Goal: Task Accomplishment & Management: Manage account settings

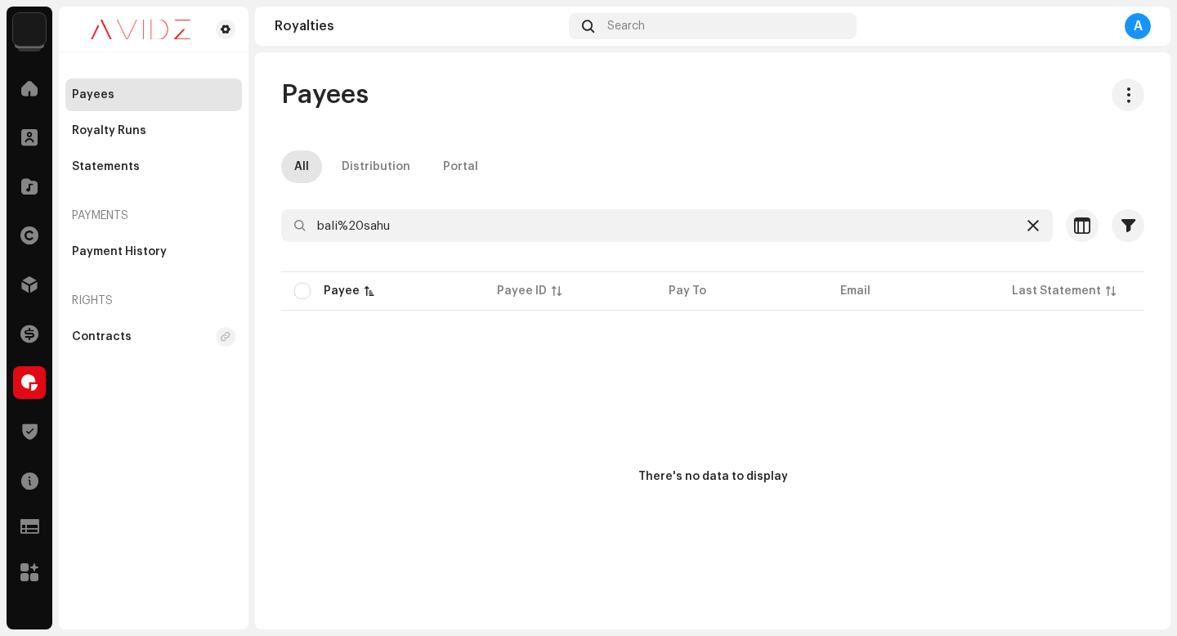
click at [1027, 224] on icon at bounding box center [1032, 225] width 11 height 13
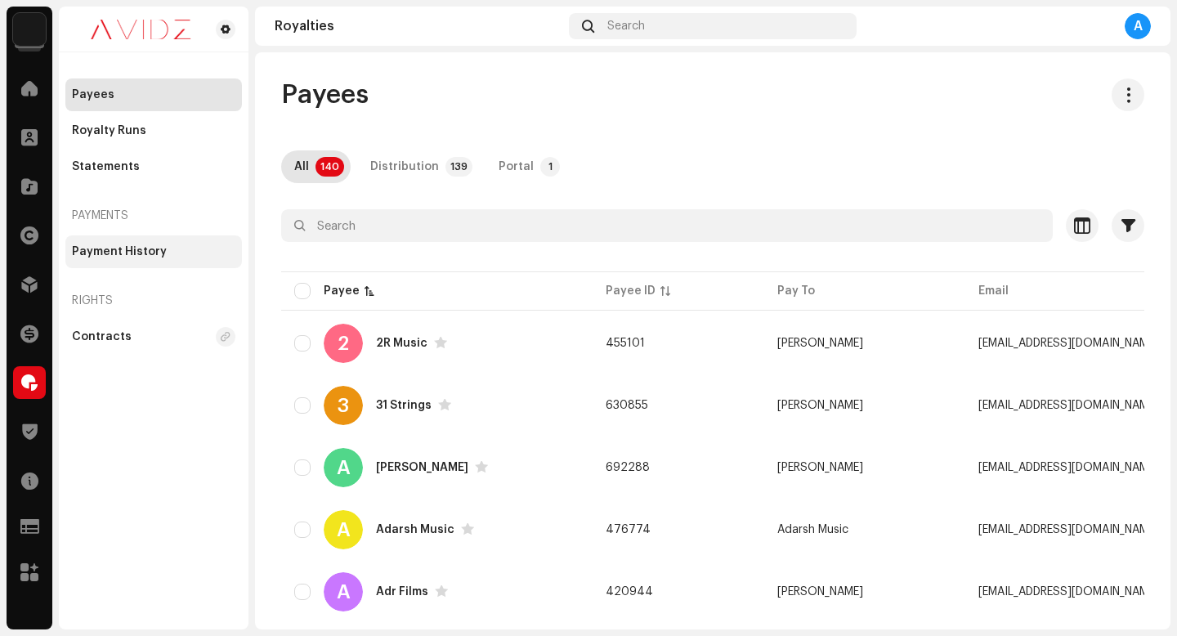
click at [146, 255] on div "Payment History" at bounding box center [119, 251] width 95 height 13
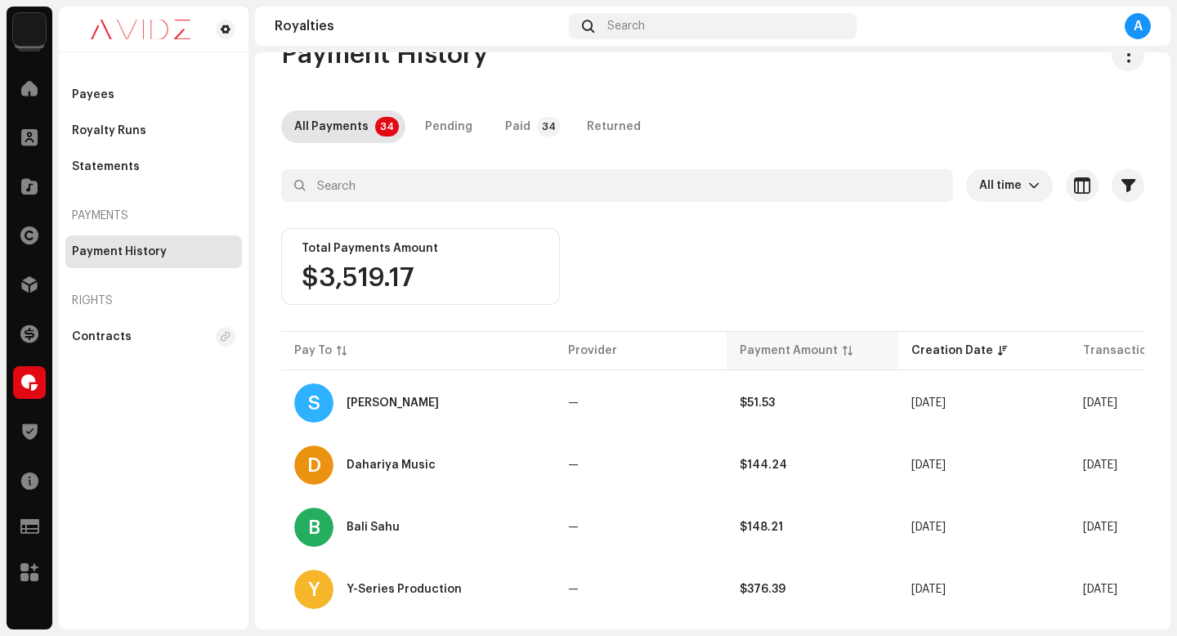
scroll to position [78, 0]
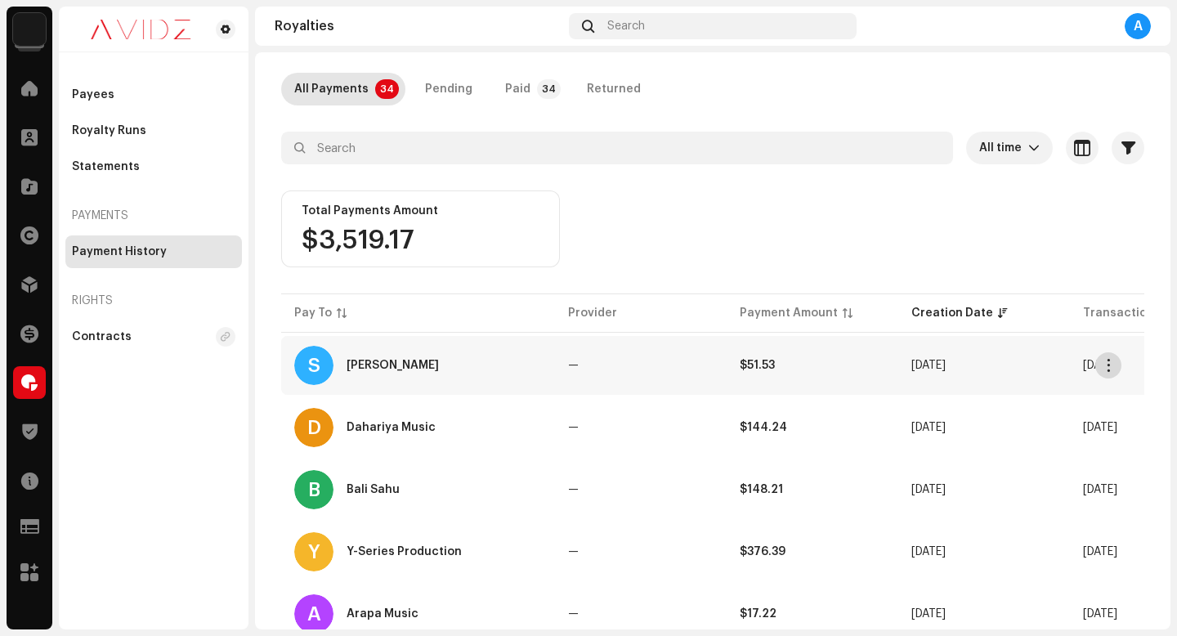
click at [1104, 356] on button "button" at bounding box center [1108, 365] width 26 height 26
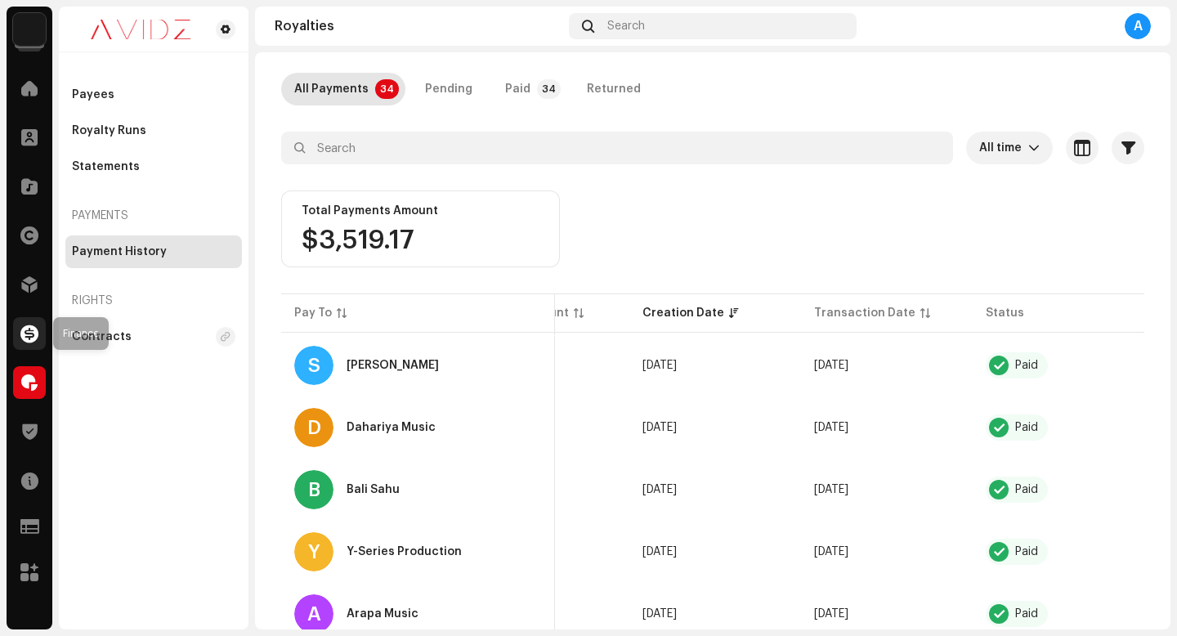
click at [33, 340] on span at bounding box center [29, 333] width 18 height 13
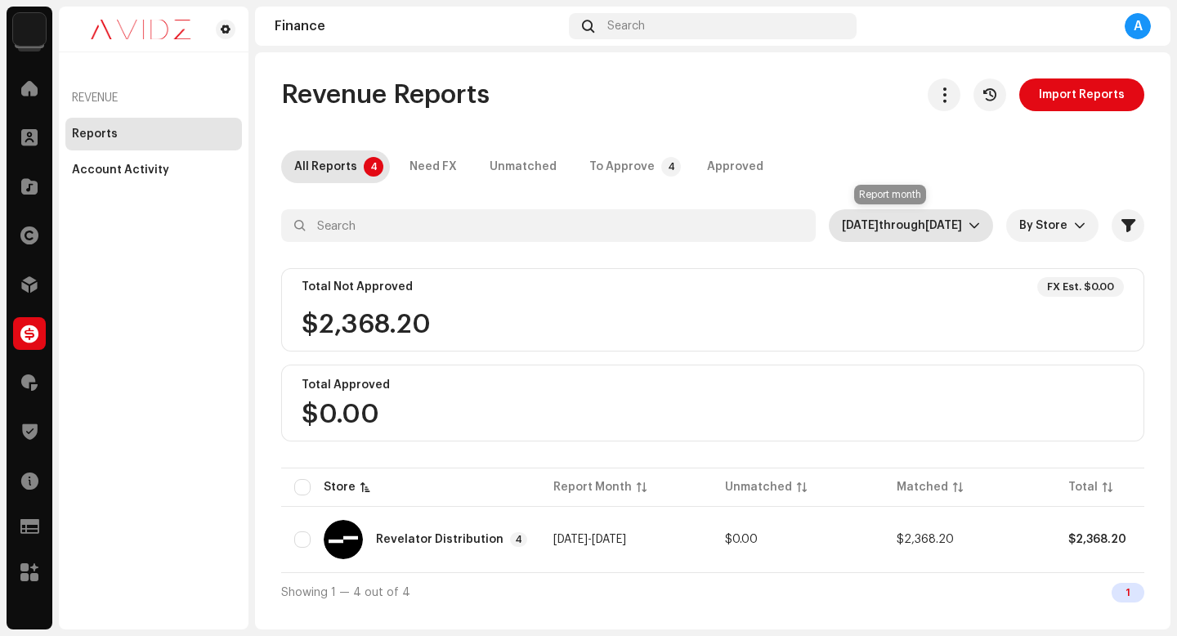
click at [949, 217] on span "[DATE] through [DATE]" at bounding box center [905, 225] width 127 height 33
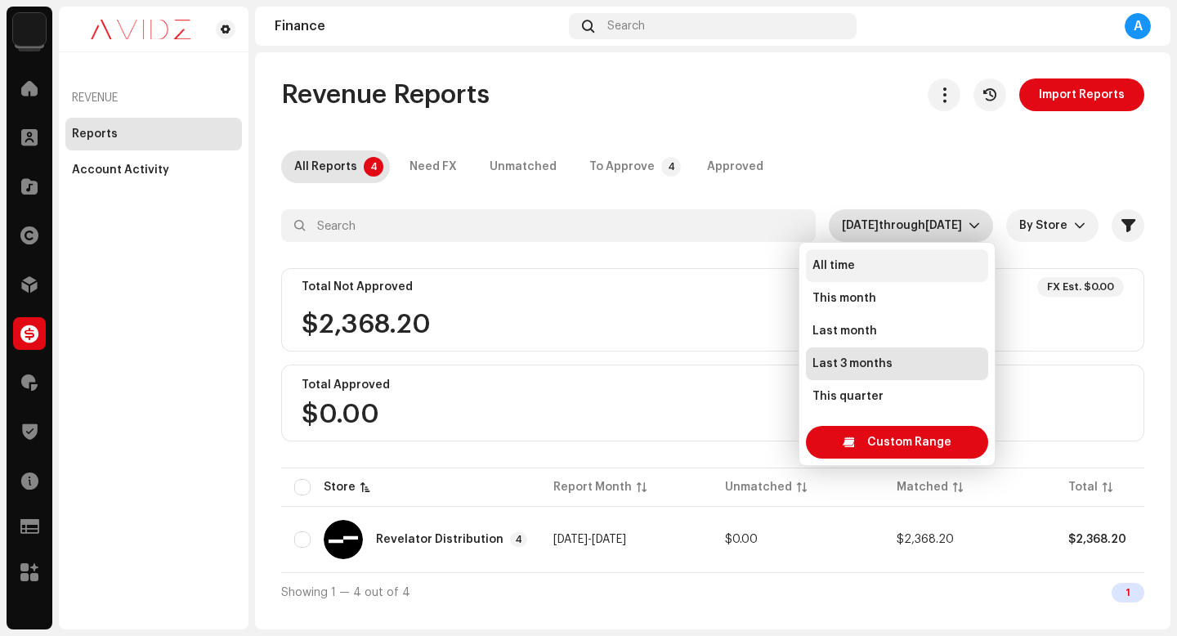
click at [936, 265] on li "All time" at bounding box center [897, 265] width 182 height 33
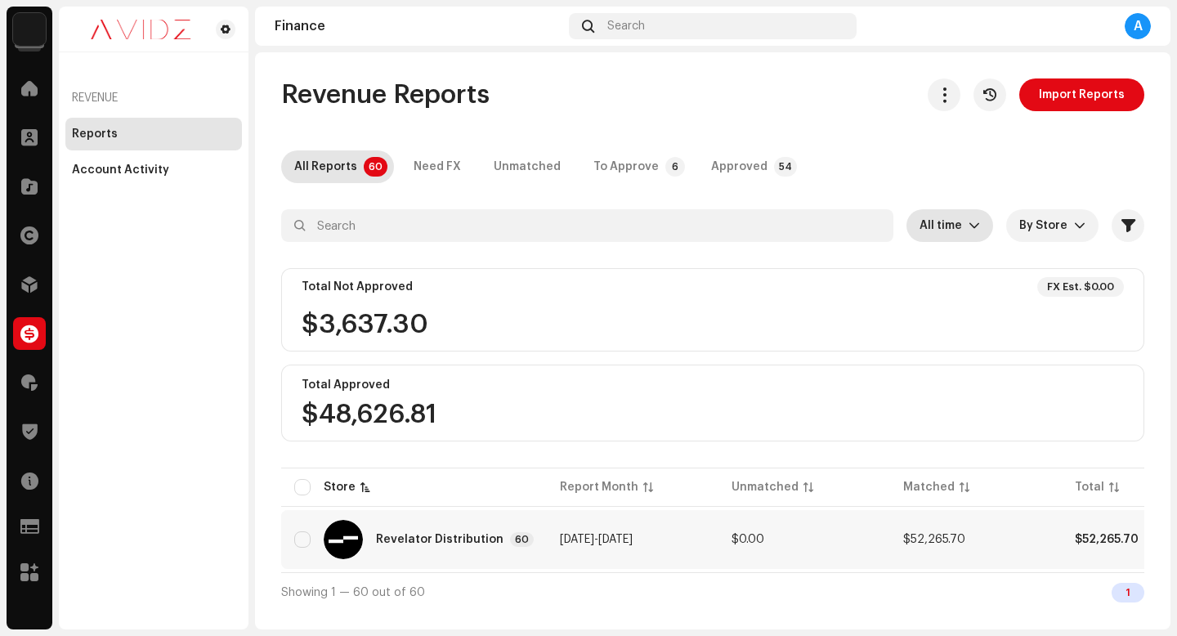
click at [409, 529] on div "Revelator Distribution 60" at bounding box center [413, 539] width 239 height 39
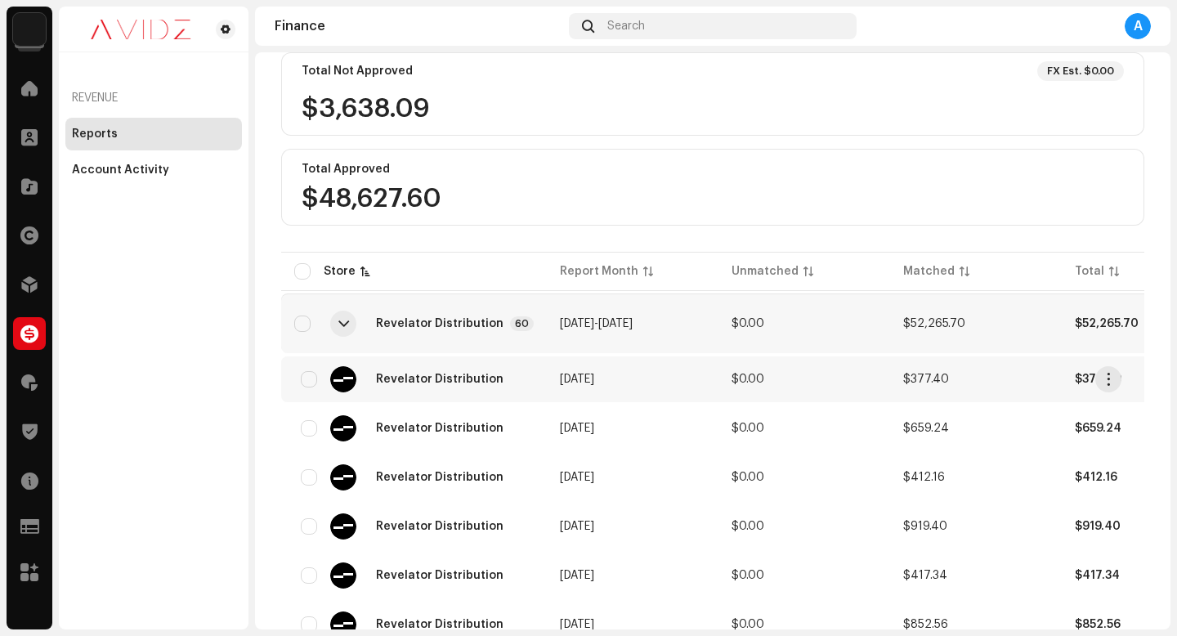
scroll to position [259, 0]
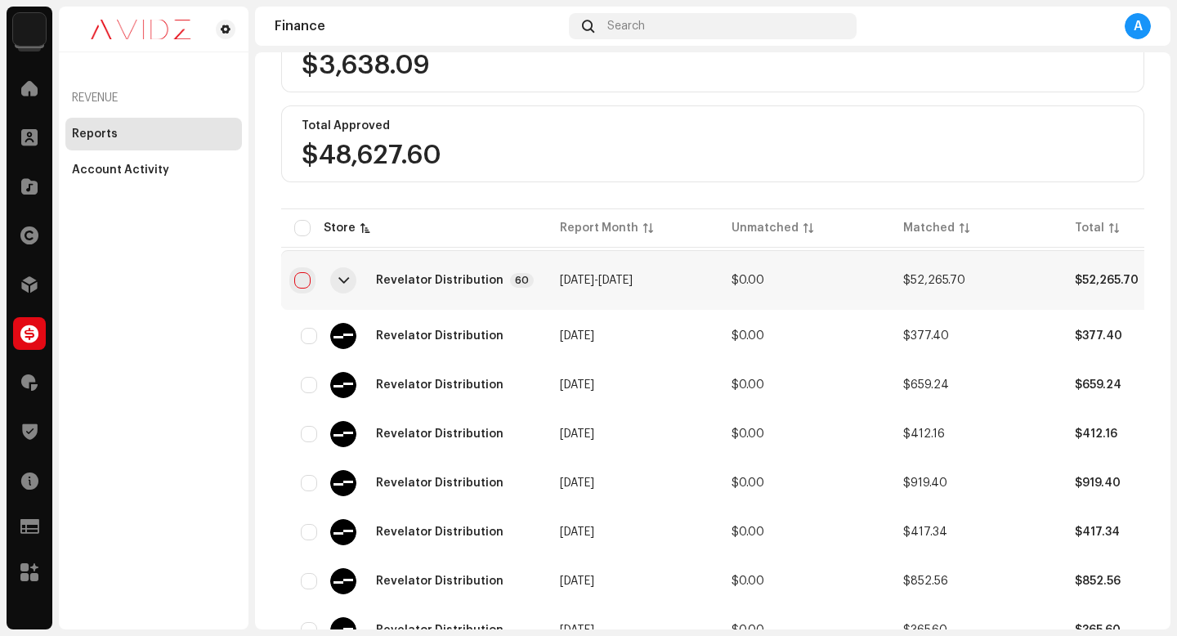
click at [300, 279] on input "checkbox" at bounding box center [302, 280] width 16 height 16
checkbox input "true"
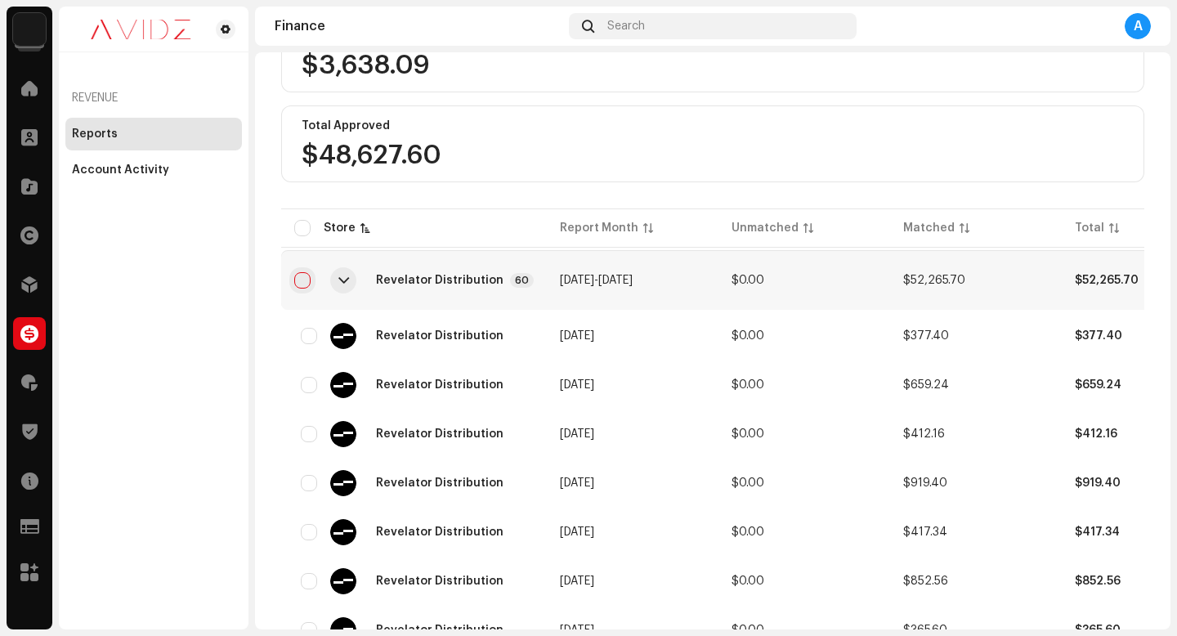
checkbox input "true"
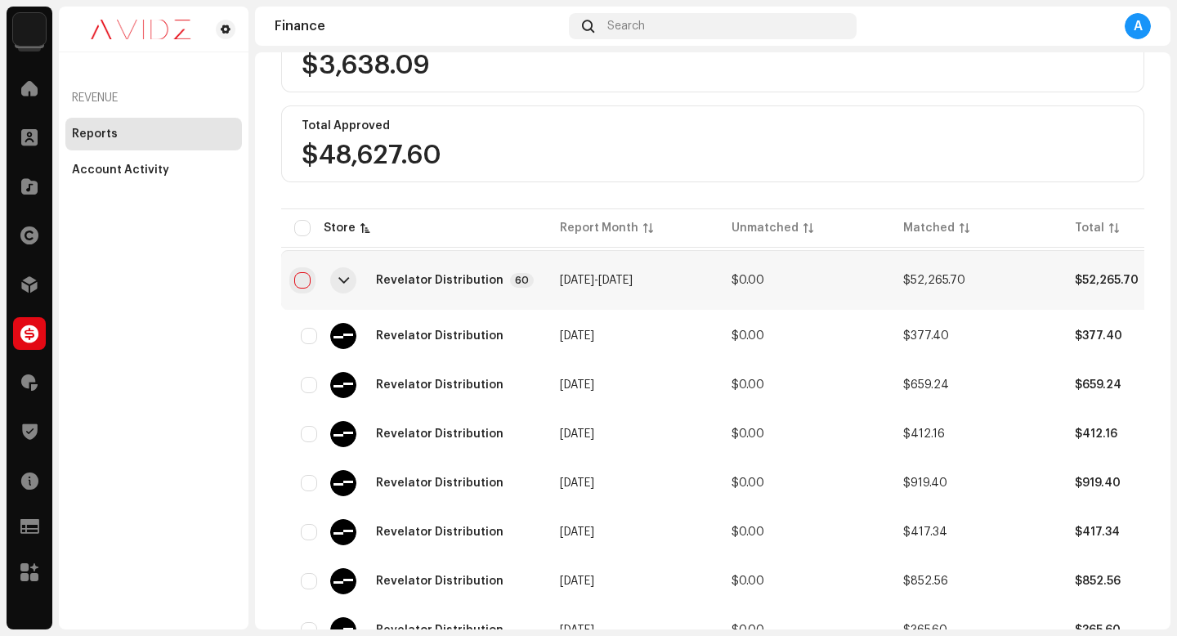
checkbox input "true"
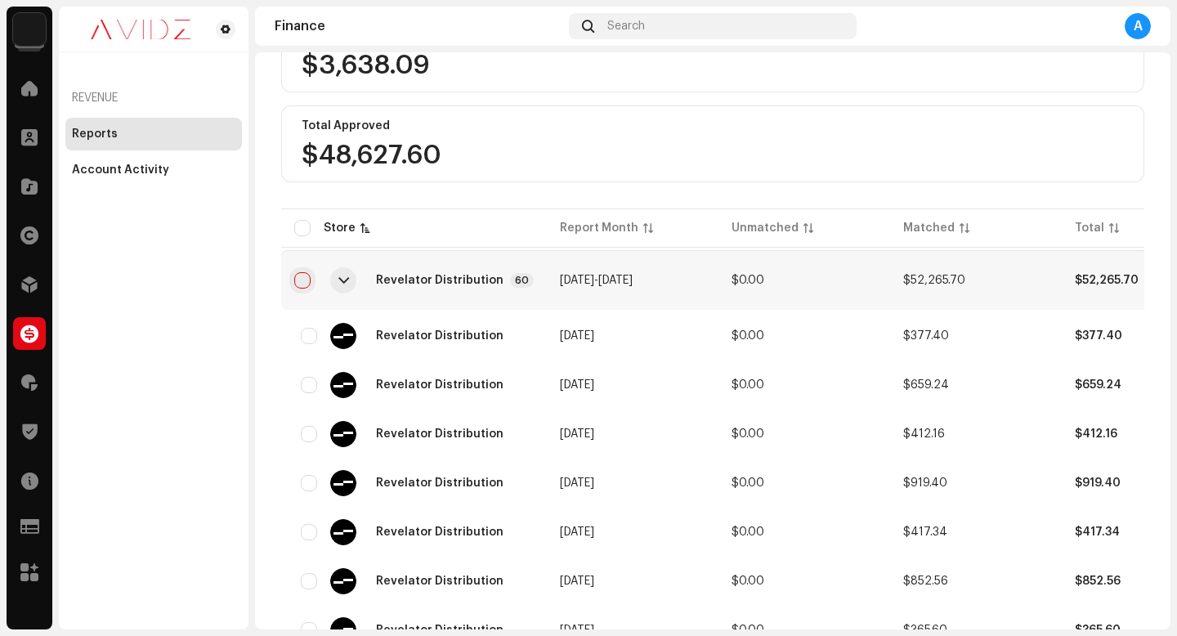
checkbox input "true"
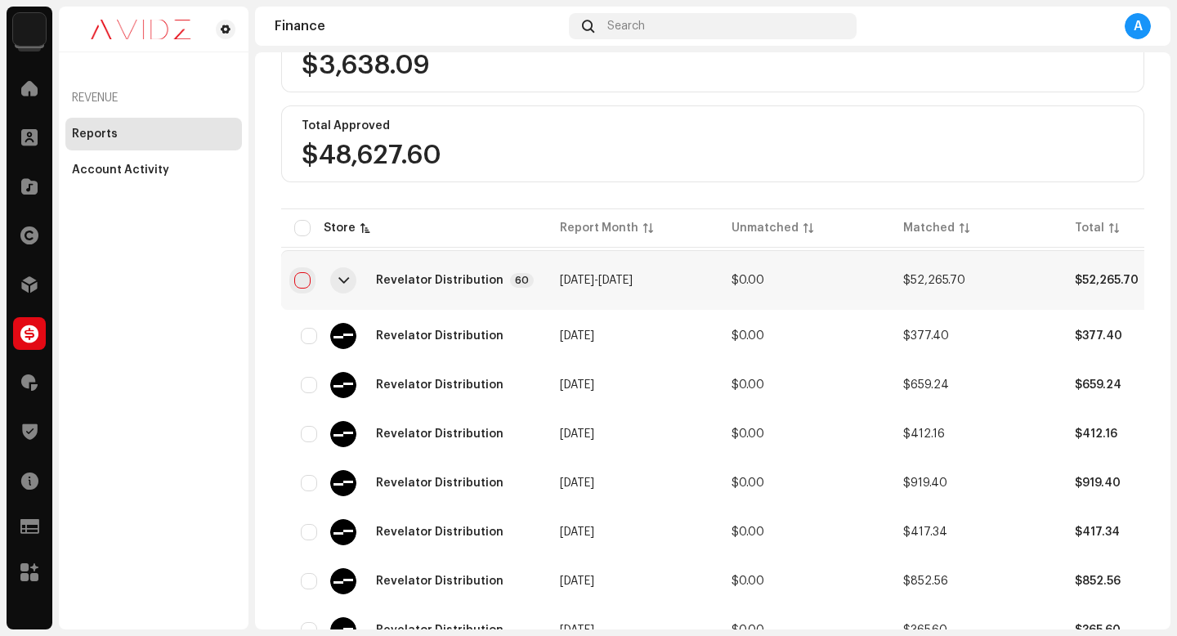
checkbox input "true"
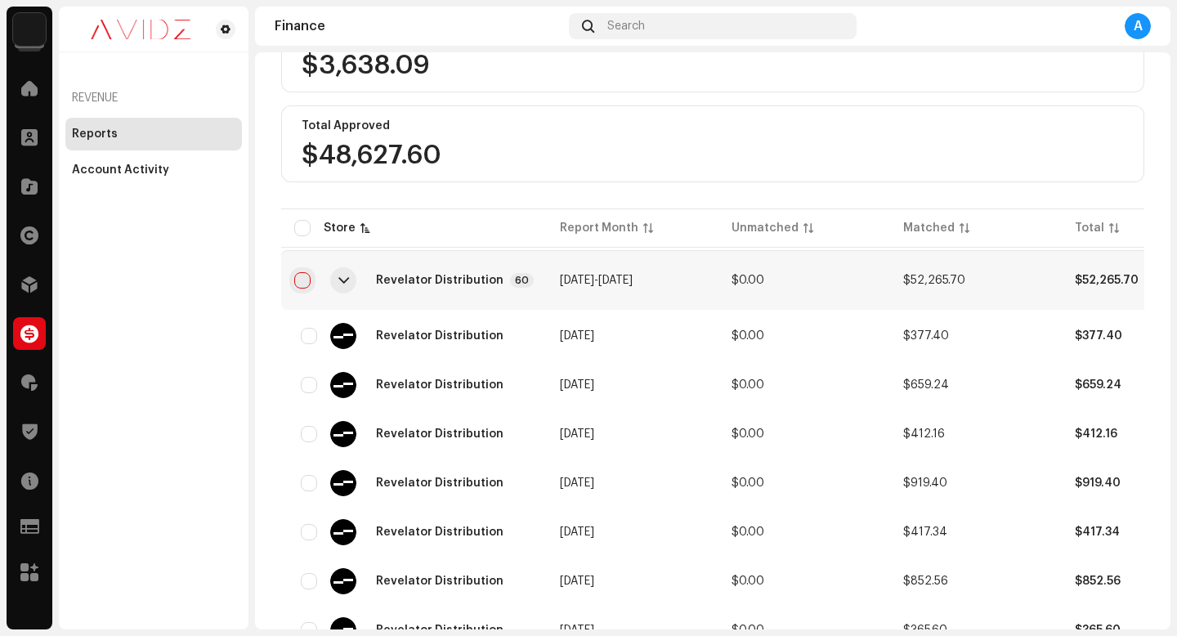
checkbox input "true"
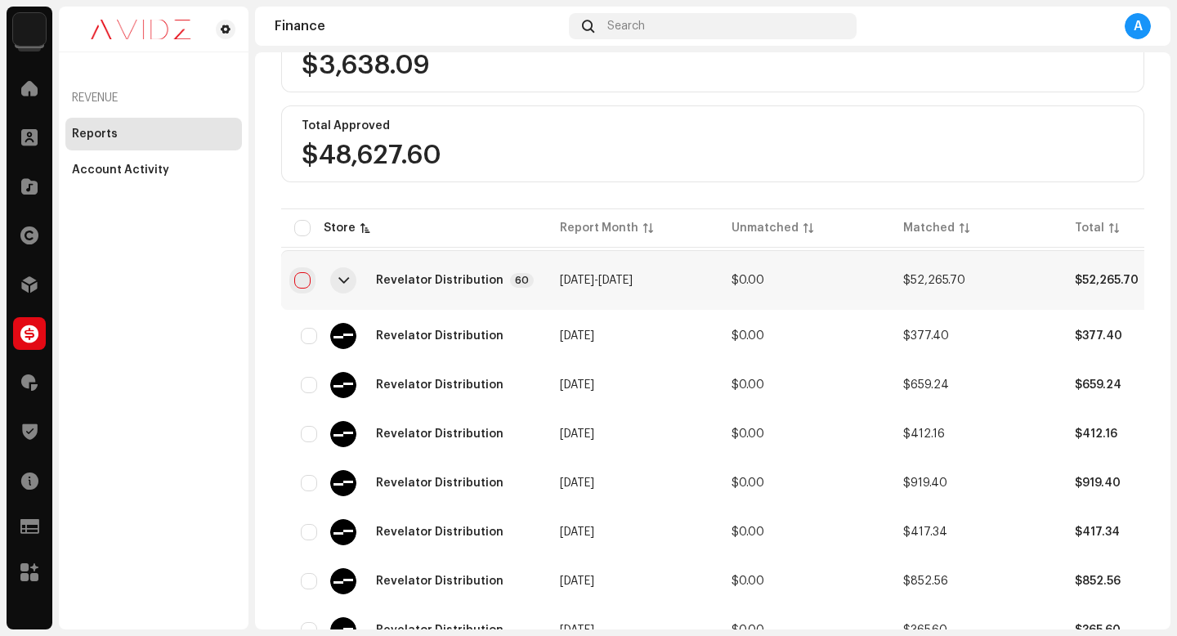
checkbox input "true"
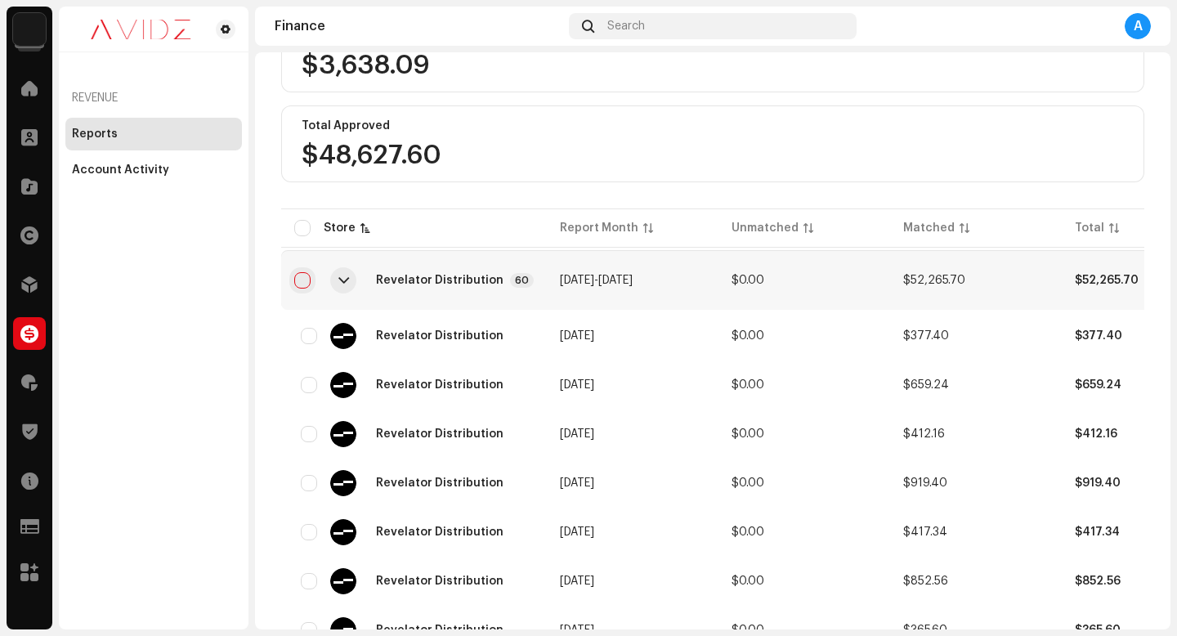
checkbox input "true"
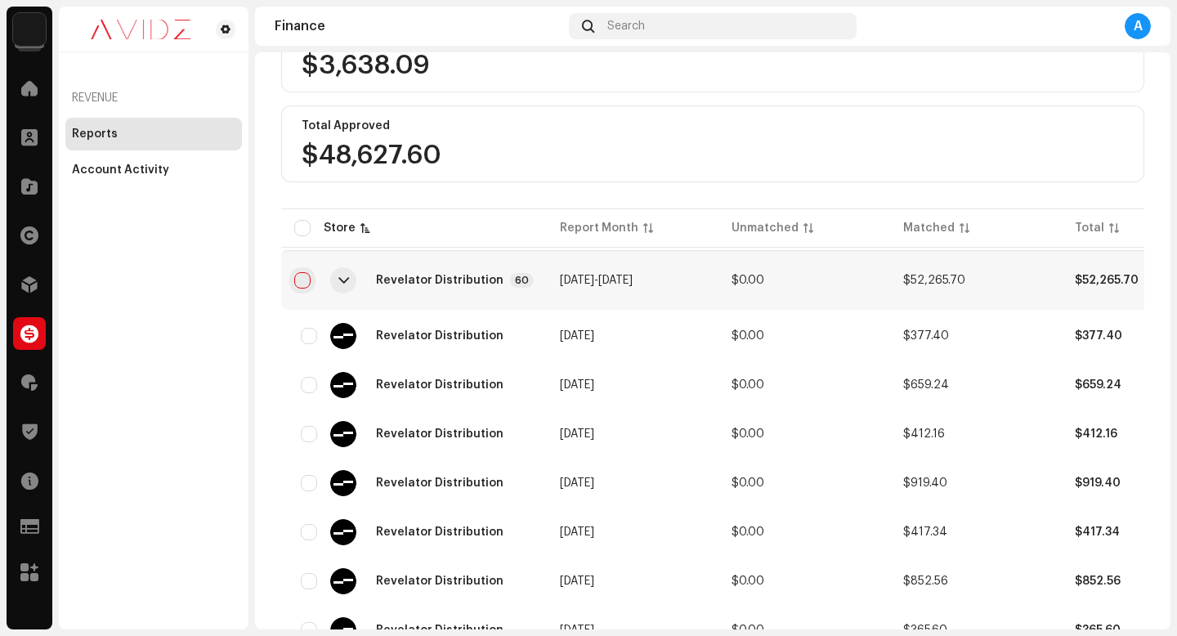
checkbox input "true"
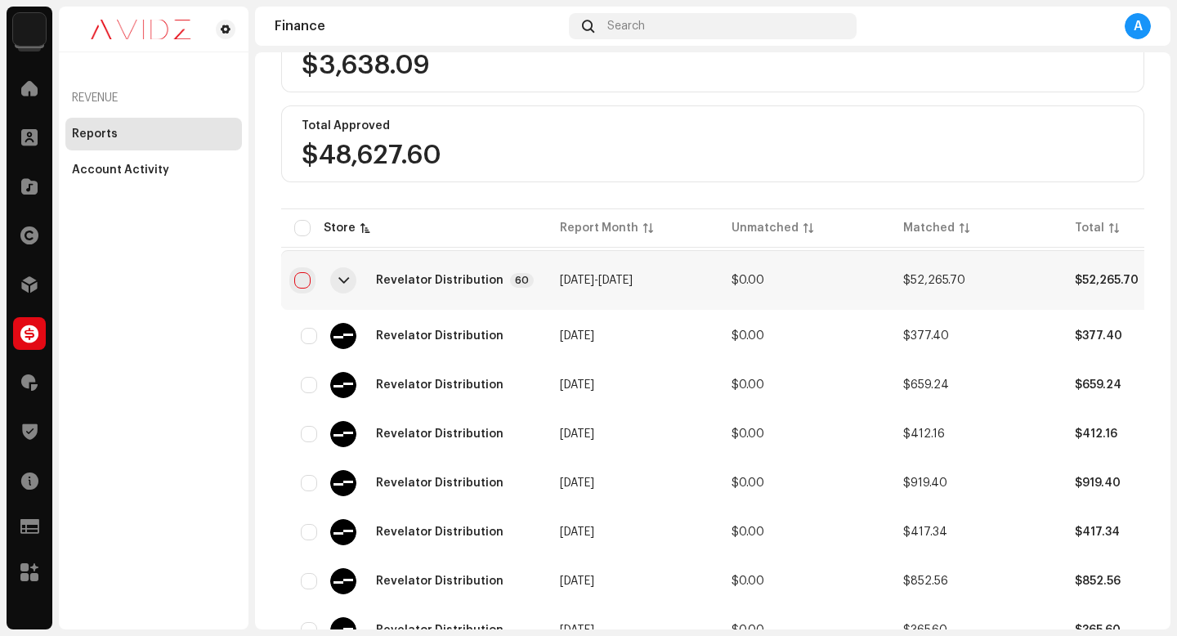
checkbox input "true"
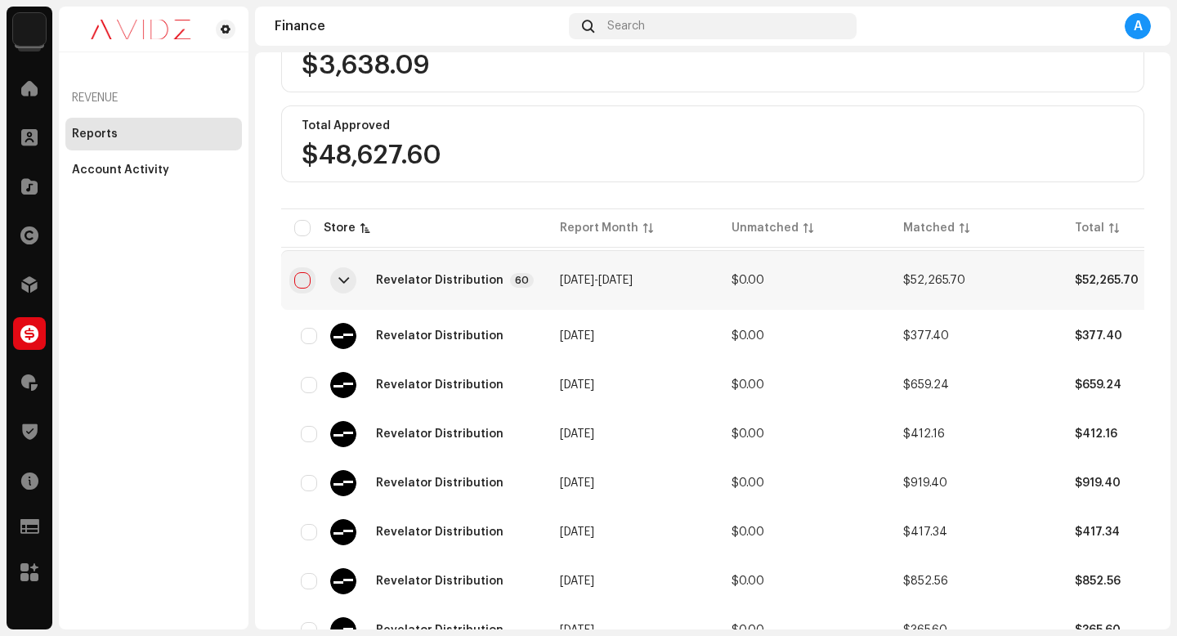
checkbox input "true"
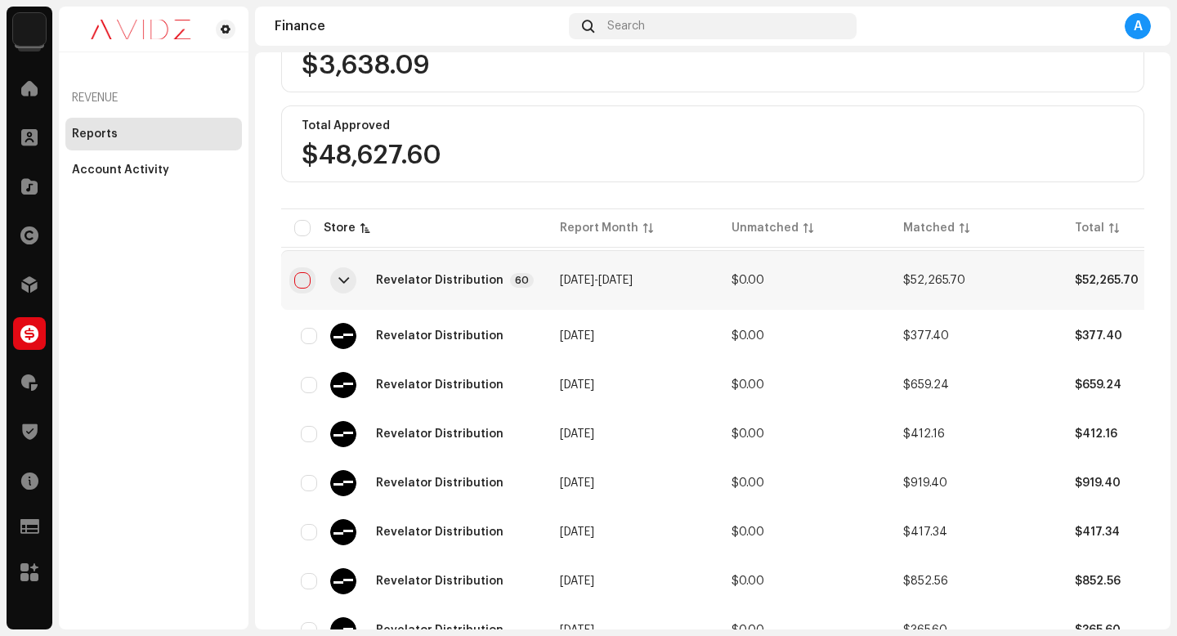
checkbox input "true"
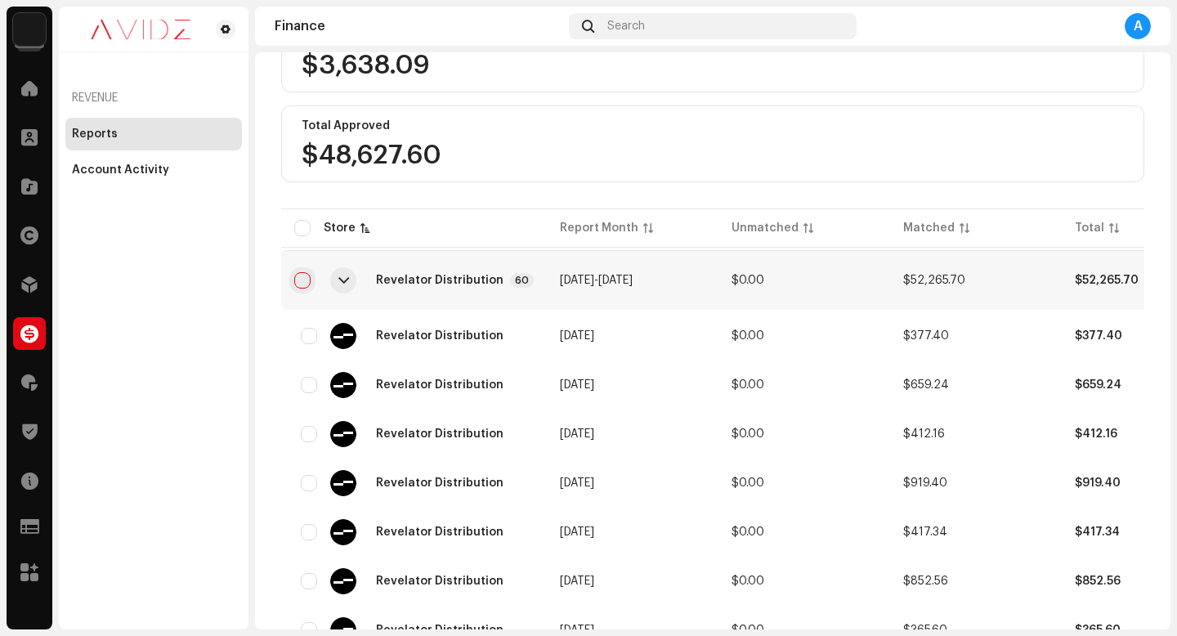
checkbox input "true"
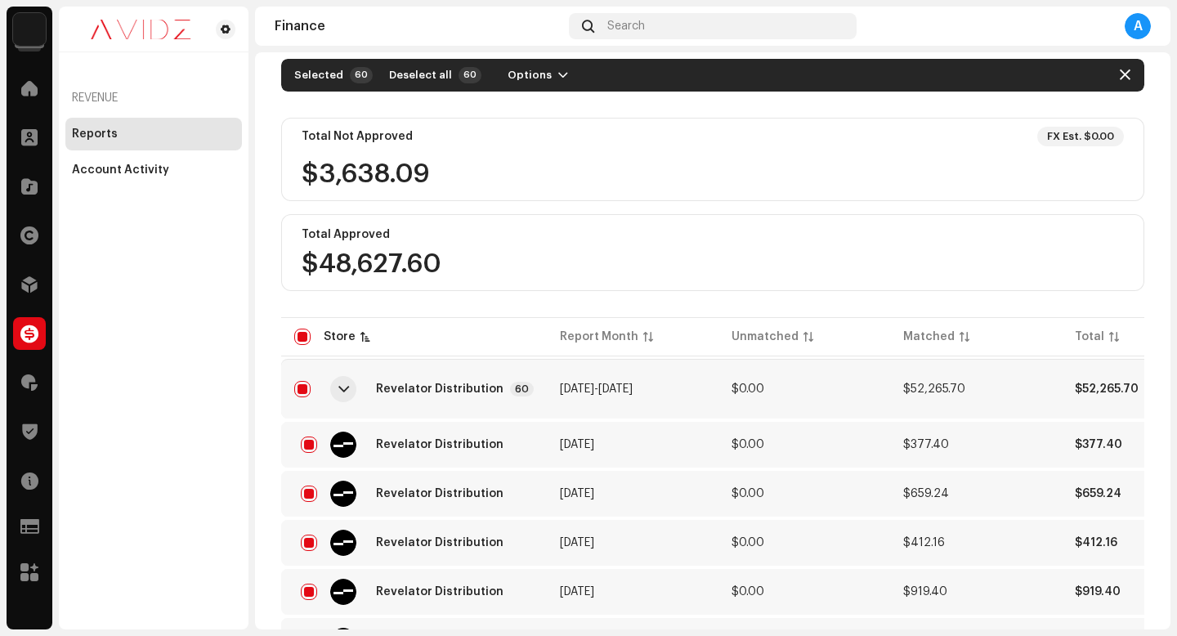
scroll to position [0, 0]
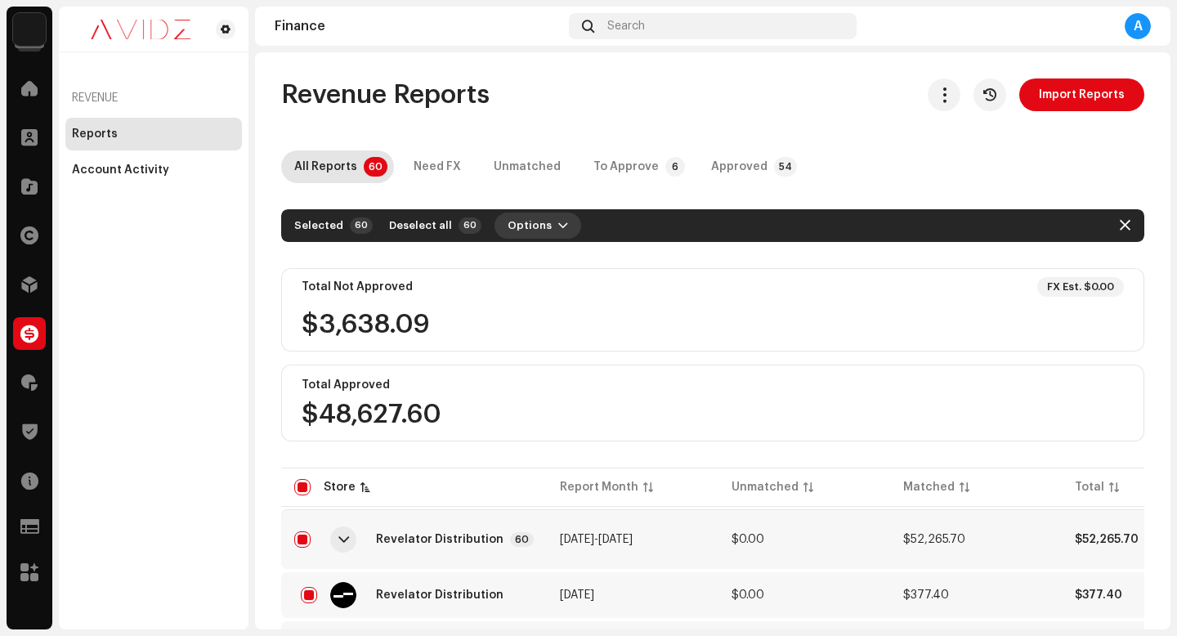
click at [538, 224] on button "Options" at bounding box center [537, 225] width 87 height 26
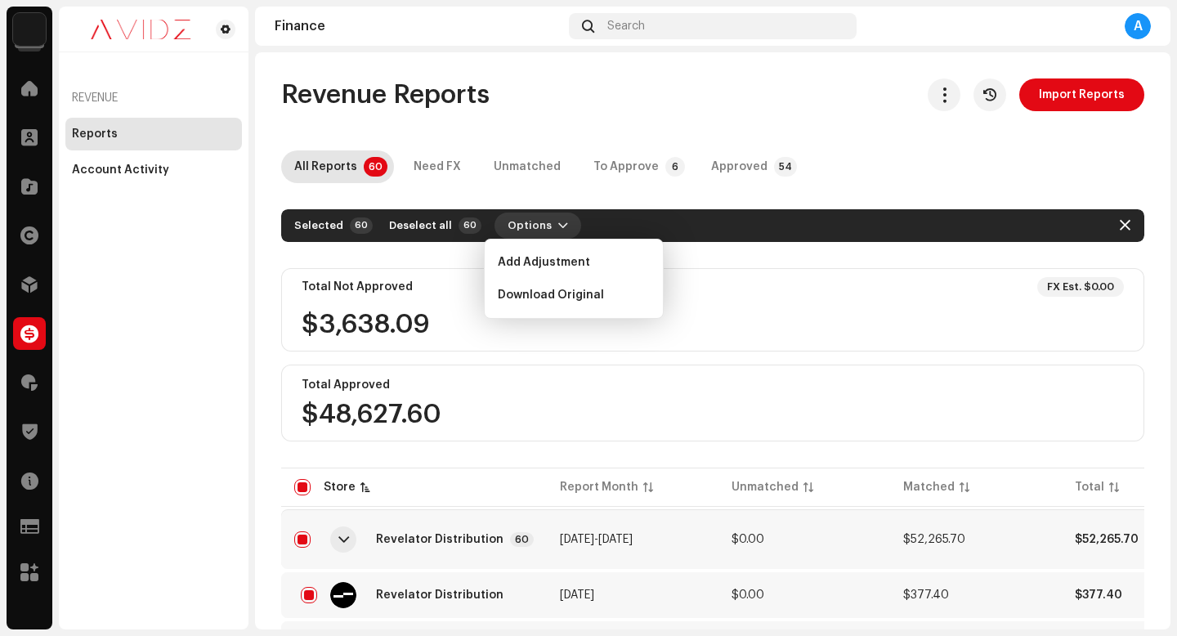
click at [536, 225] on span "Options" at bounding box center [529, 225] width 44 height 33
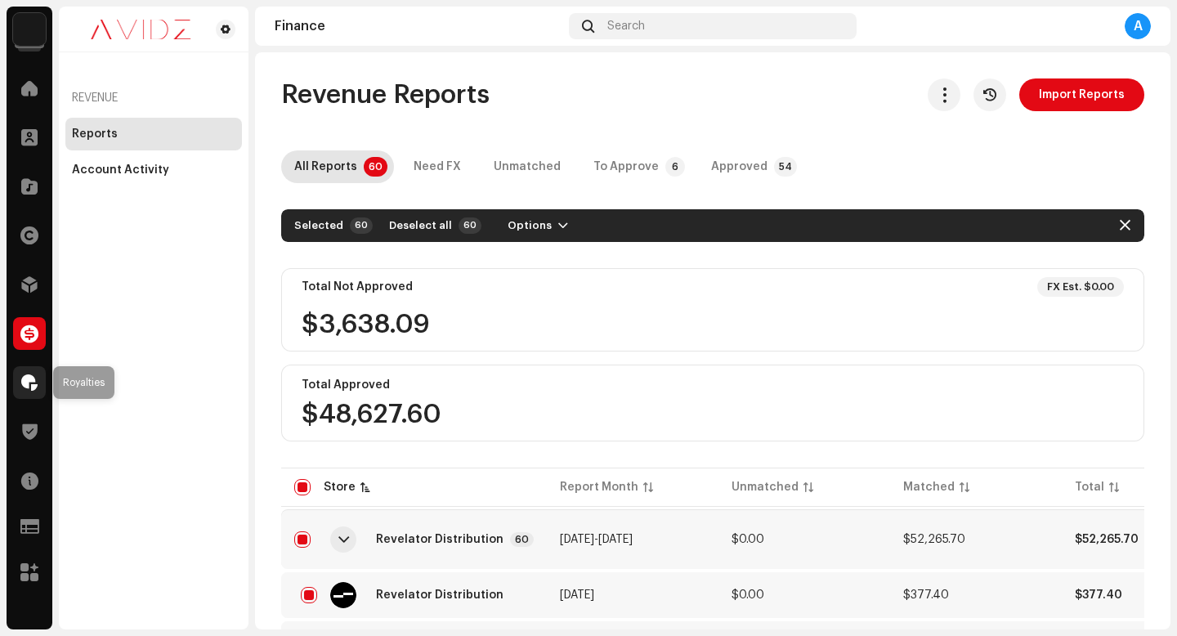
click at [35, 368] on div at bounding box center [29, 382] width 33 height 33
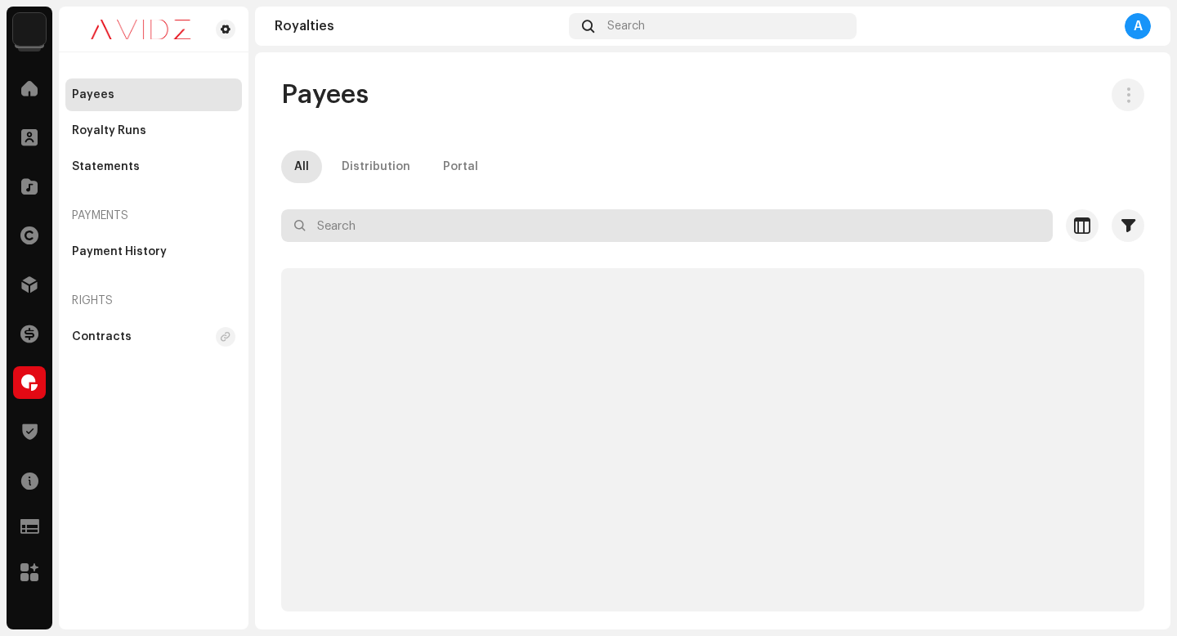
click at [449, 212] on input "text" at bounding box center [666, 225] width 771 height 33
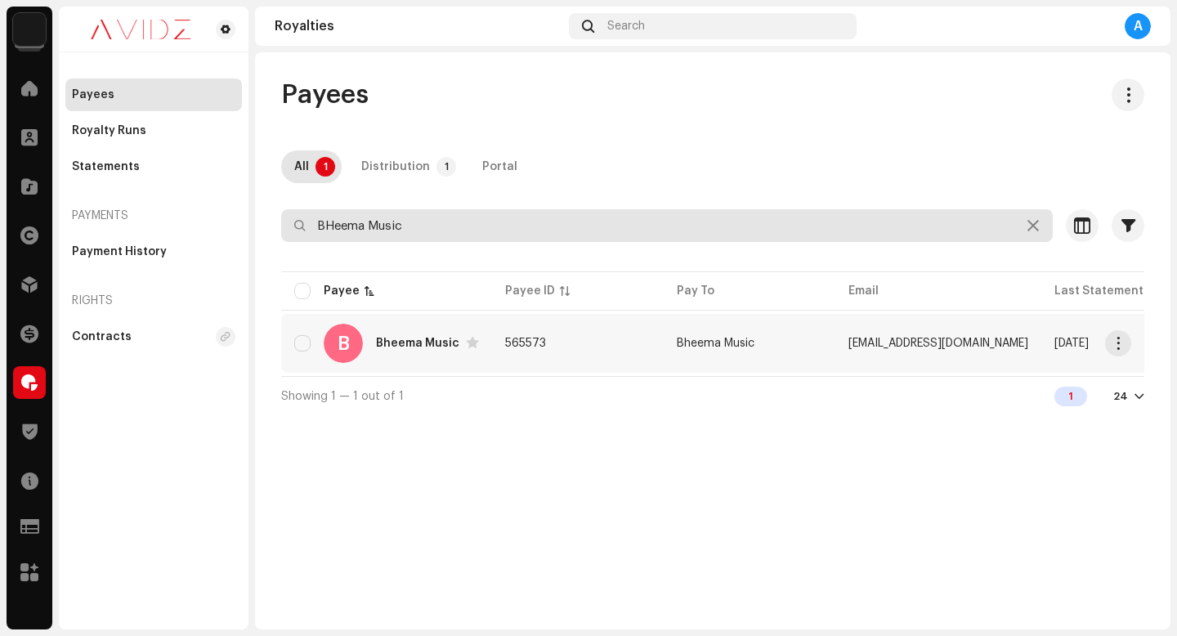
type input "BHeema Music"
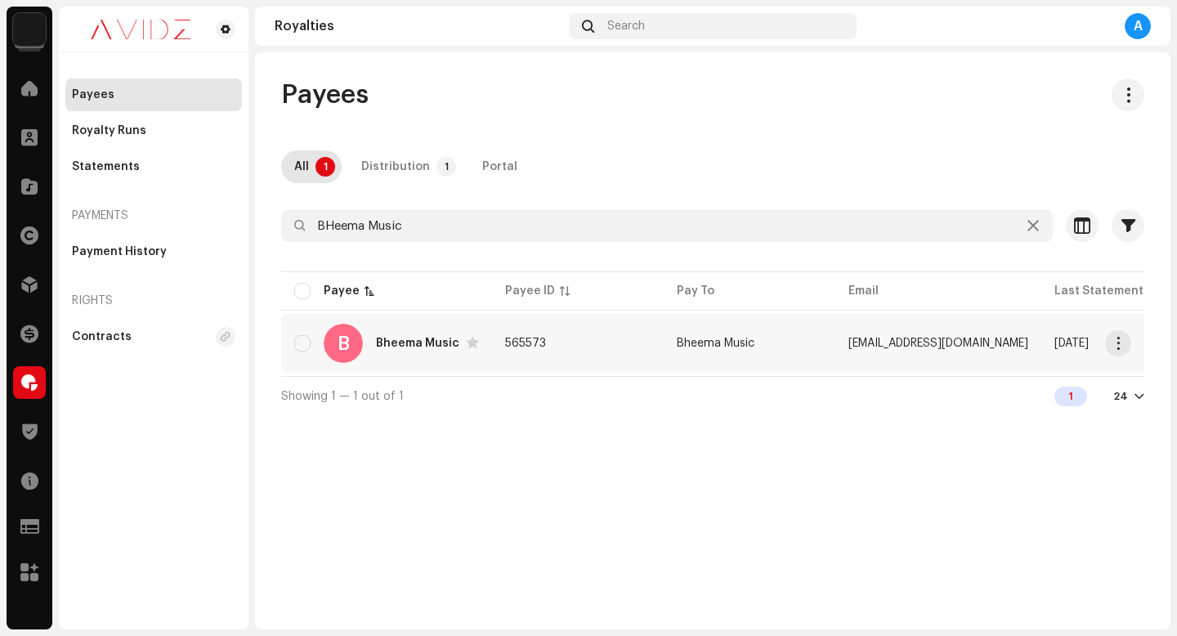
click at [625, 337] on td "565573" at bounding box center [578, 343] width 172 height 59
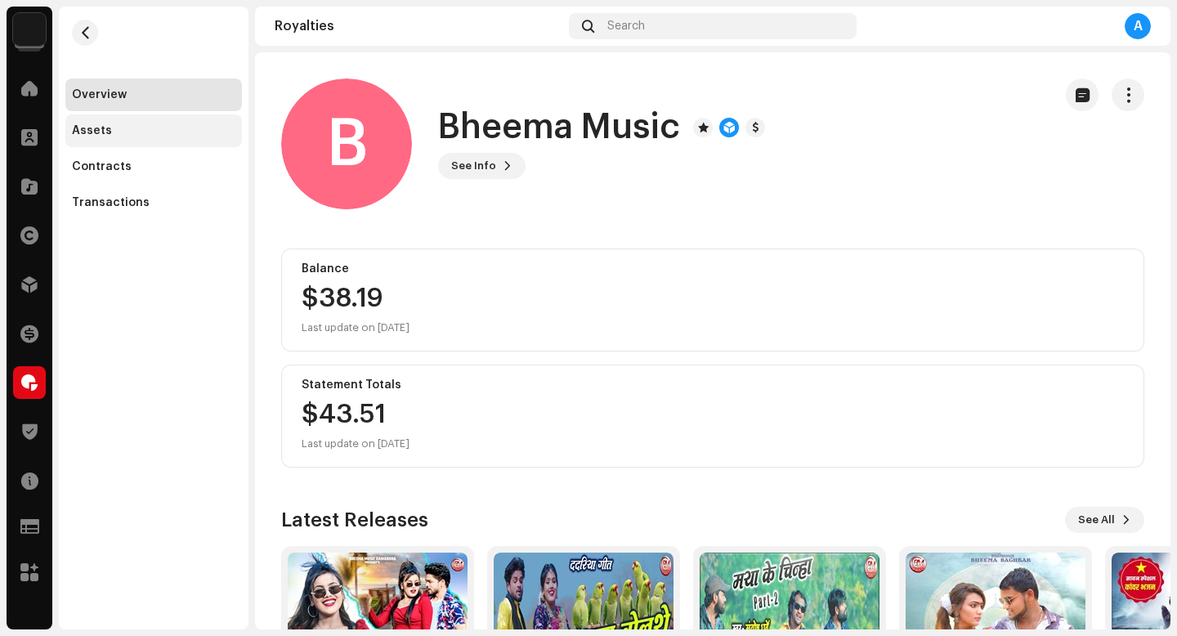
click at [163, 131] on div "Assets" at bounding box center [153, 130] width 163 height 13
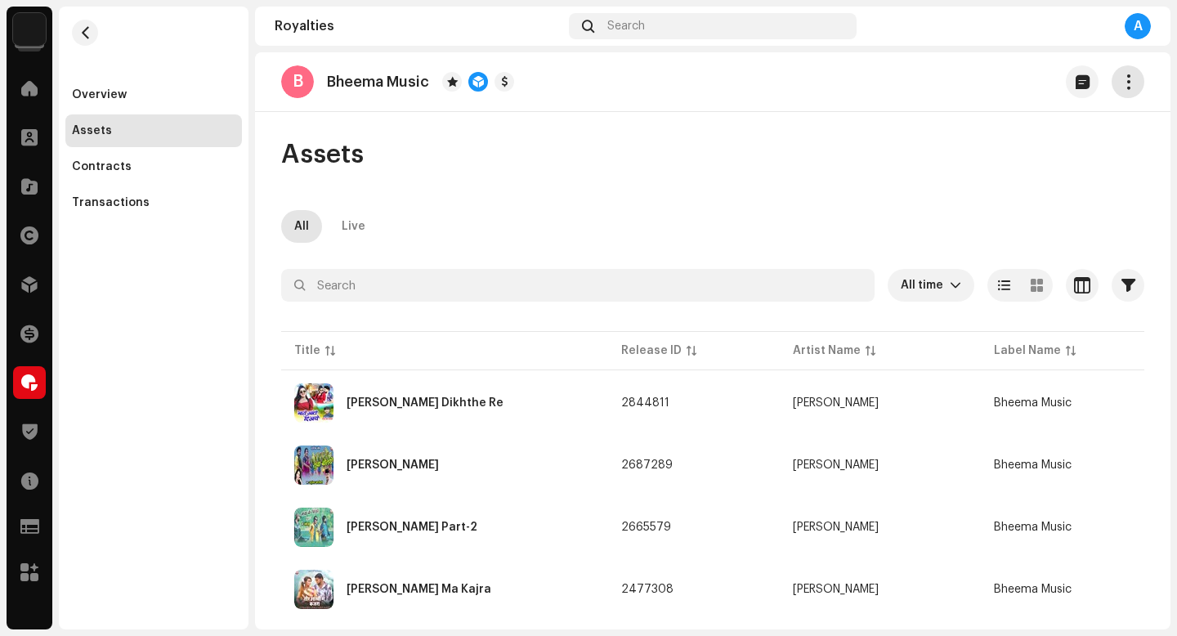
click at [1120, 88] on span "button" at bounding box center [1128, 81] width 16 height 13
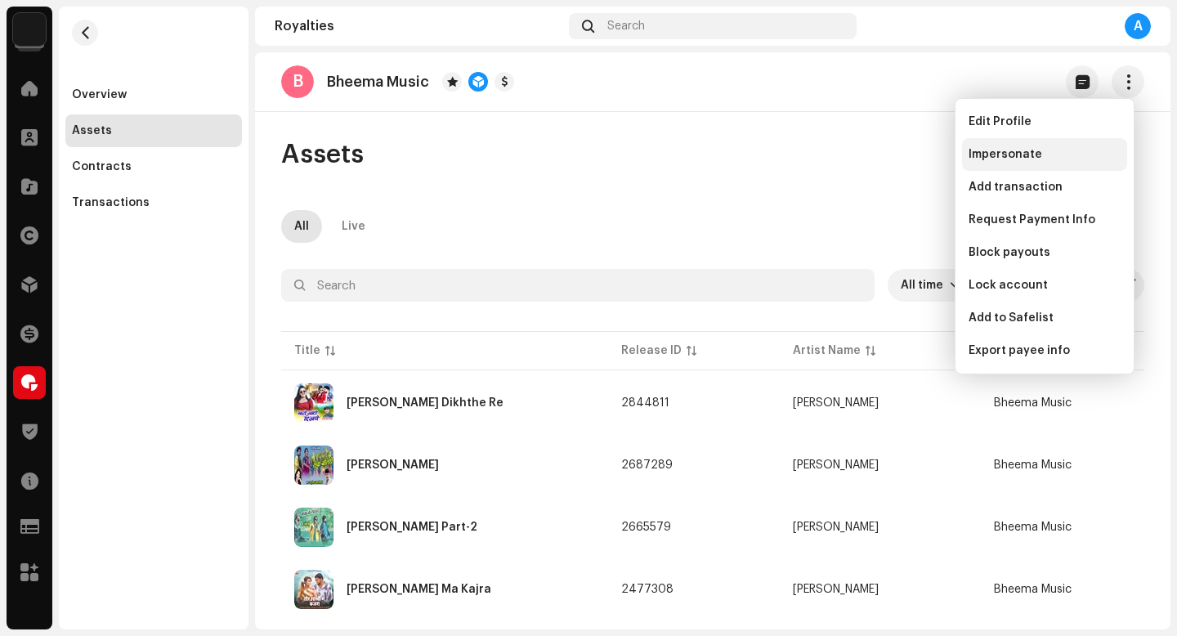
click at [1046, 157] on div "Impersonate" at bounding box center [1044, 154] width 152 height 13
